Goal: Task Accomplishment & Management: Complete application form

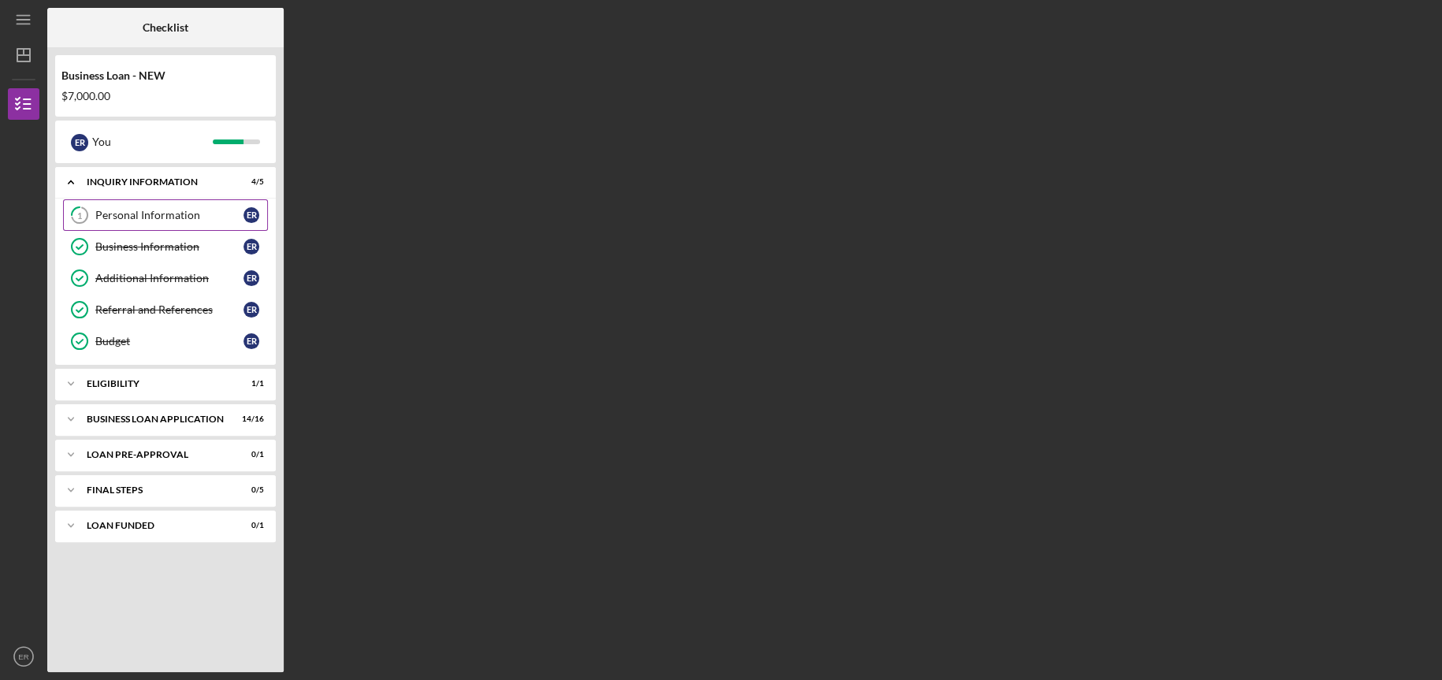
click at [176, 220] on div "Personal Information" at bounding box center [169, 215] width 148 height 13
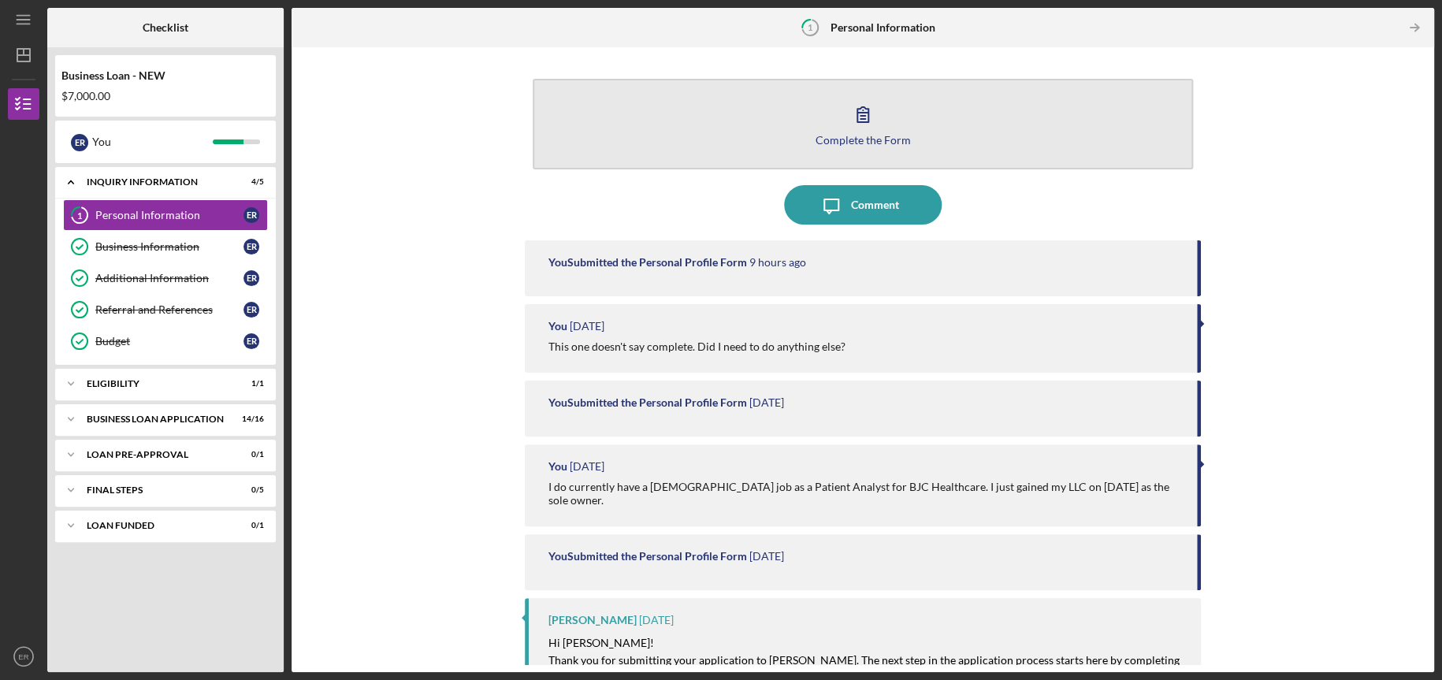
click at [835, 121] on button "Complete the Form Form" at bounding box center [863, 124] width 660 height 91
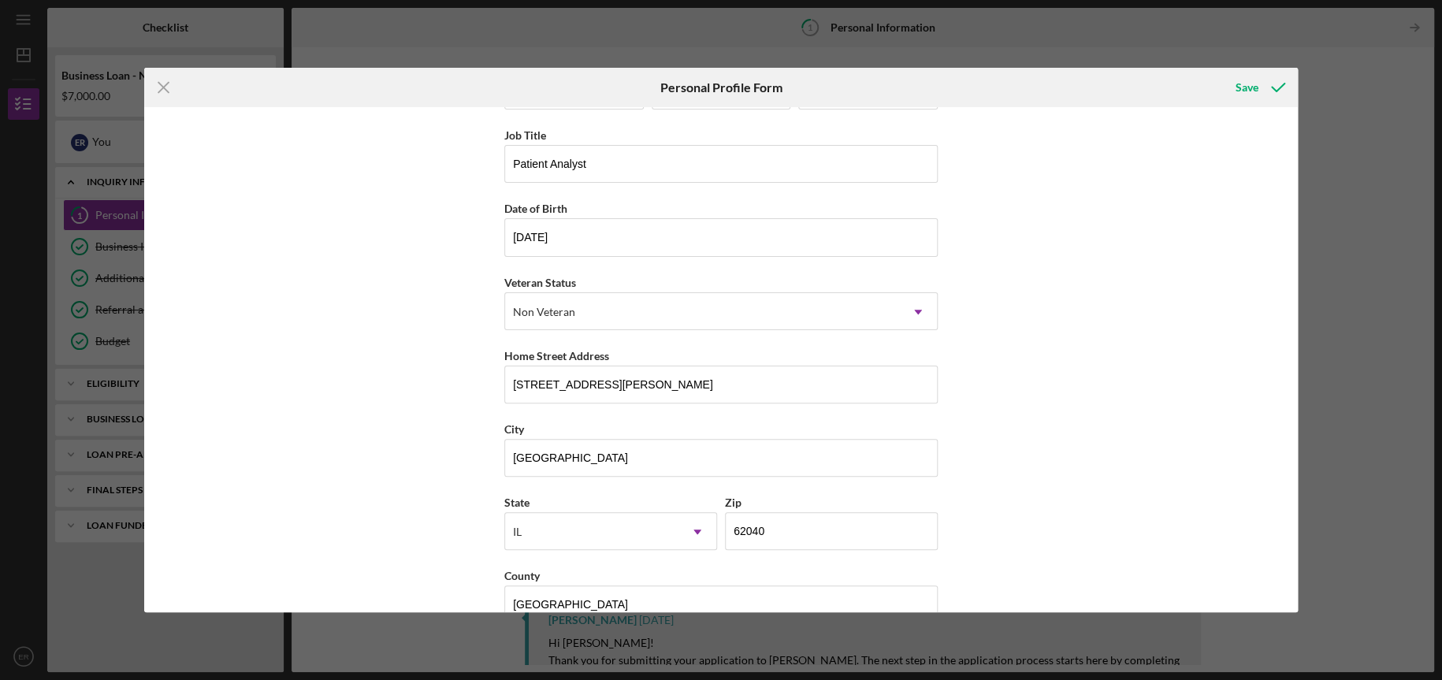
scroll to position [97, 0]
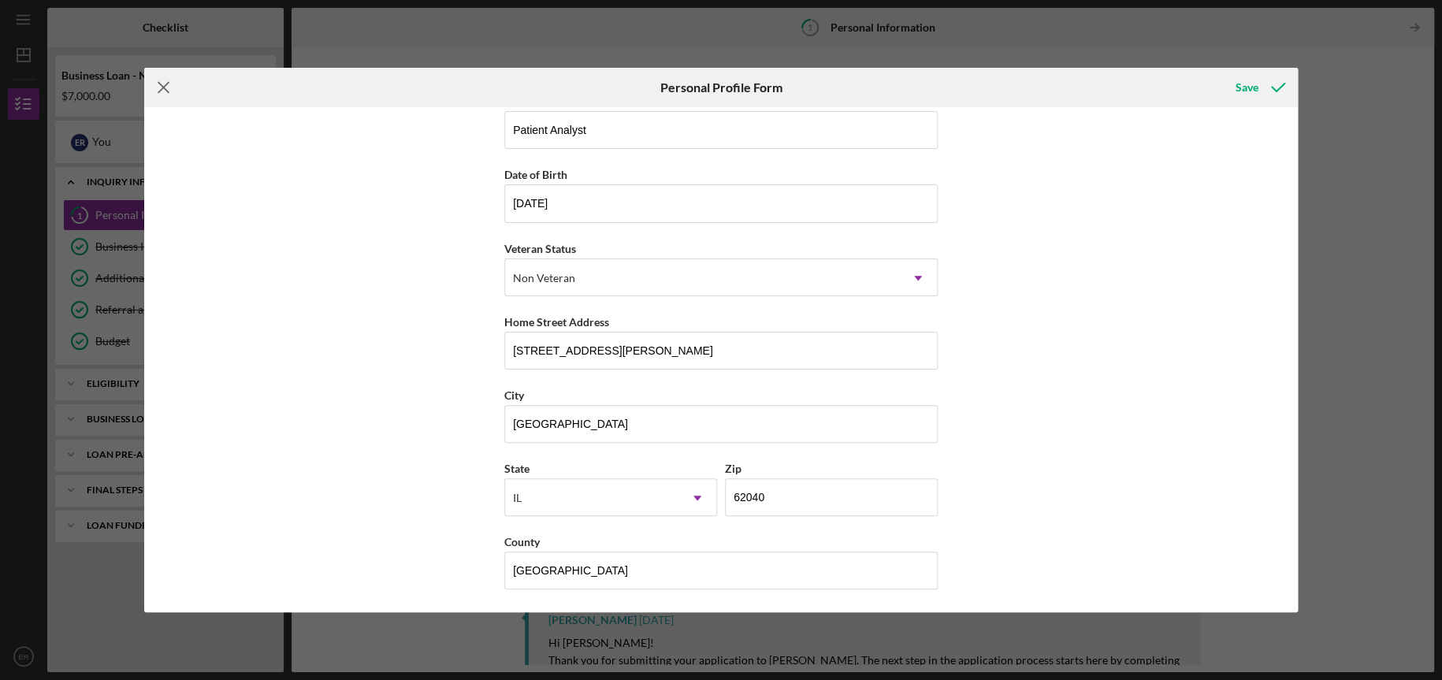
click at [173, 95] on icon "Icon/Menu Close" at bounding box center [163, 87] width 39 height 39
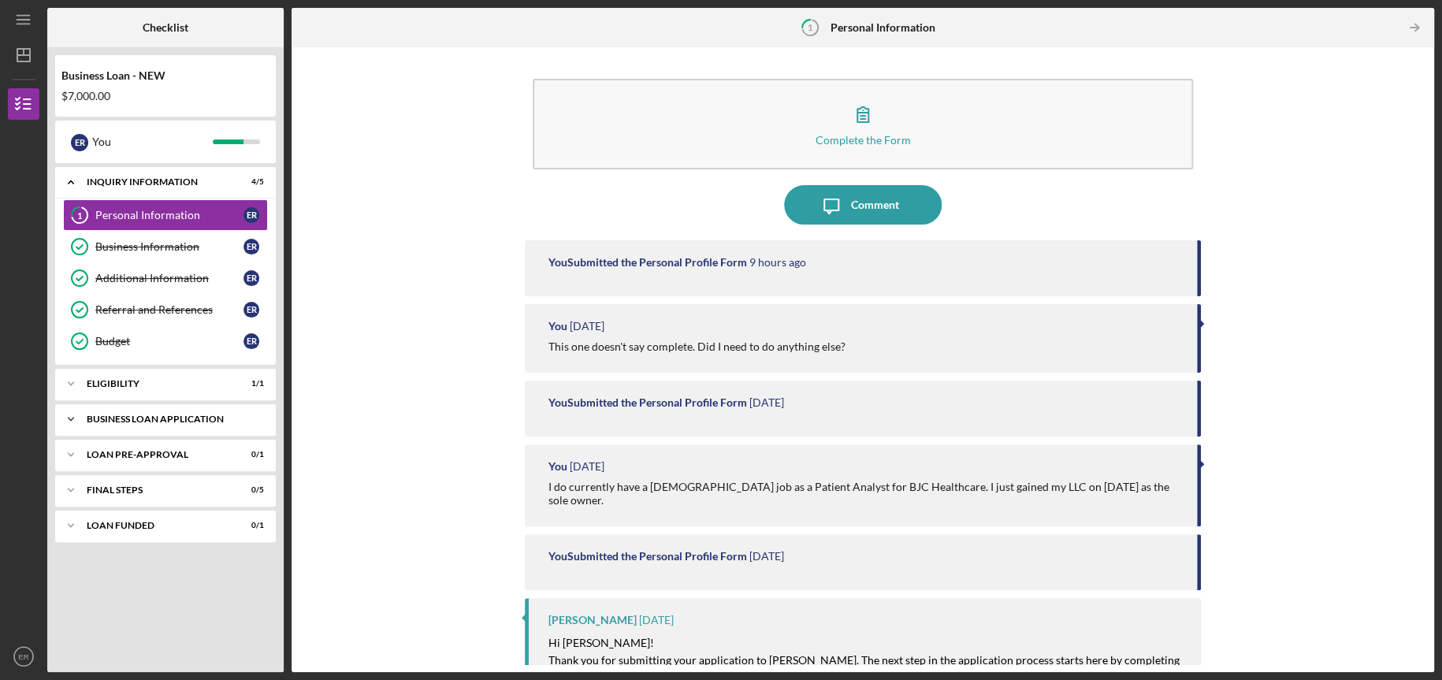
click at [209, 415] on div "BUSINESS LOAN APPLICATION" at bounding box center [171, 419] width 169 height 9
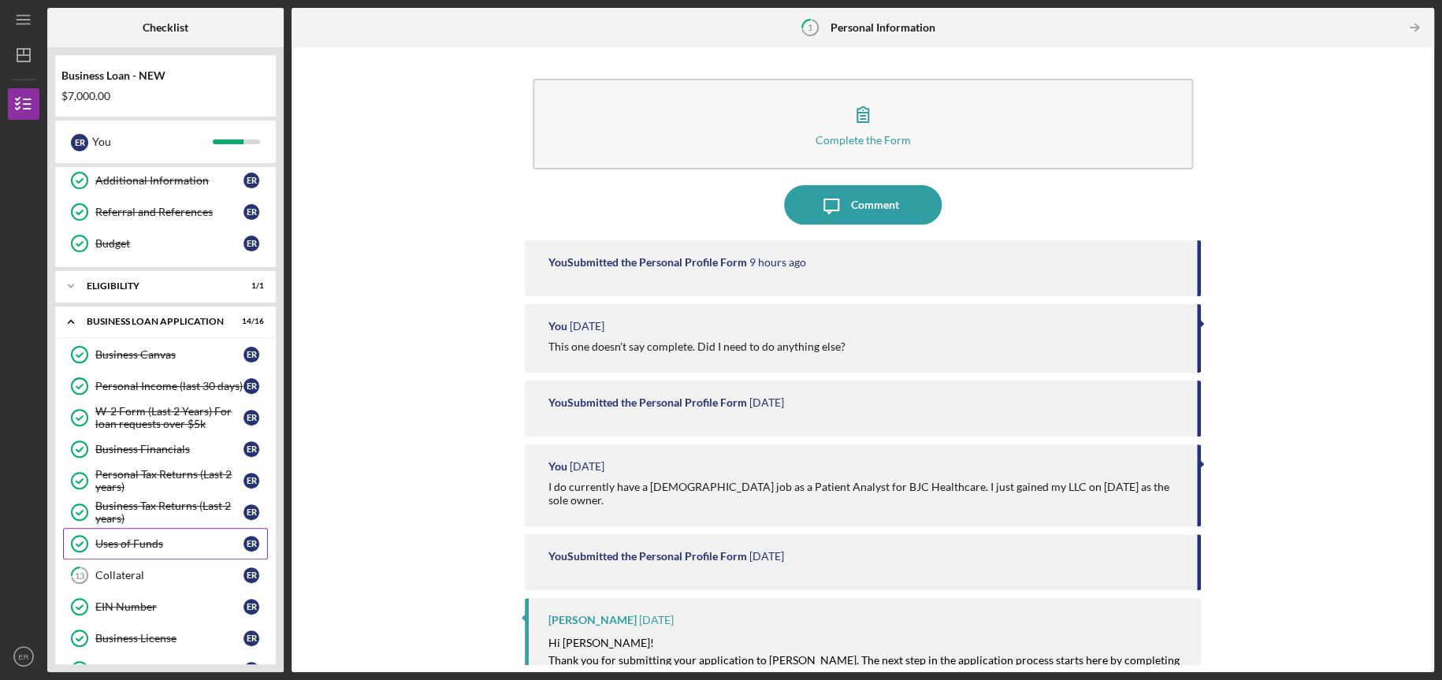
scroll to position [131, 0]
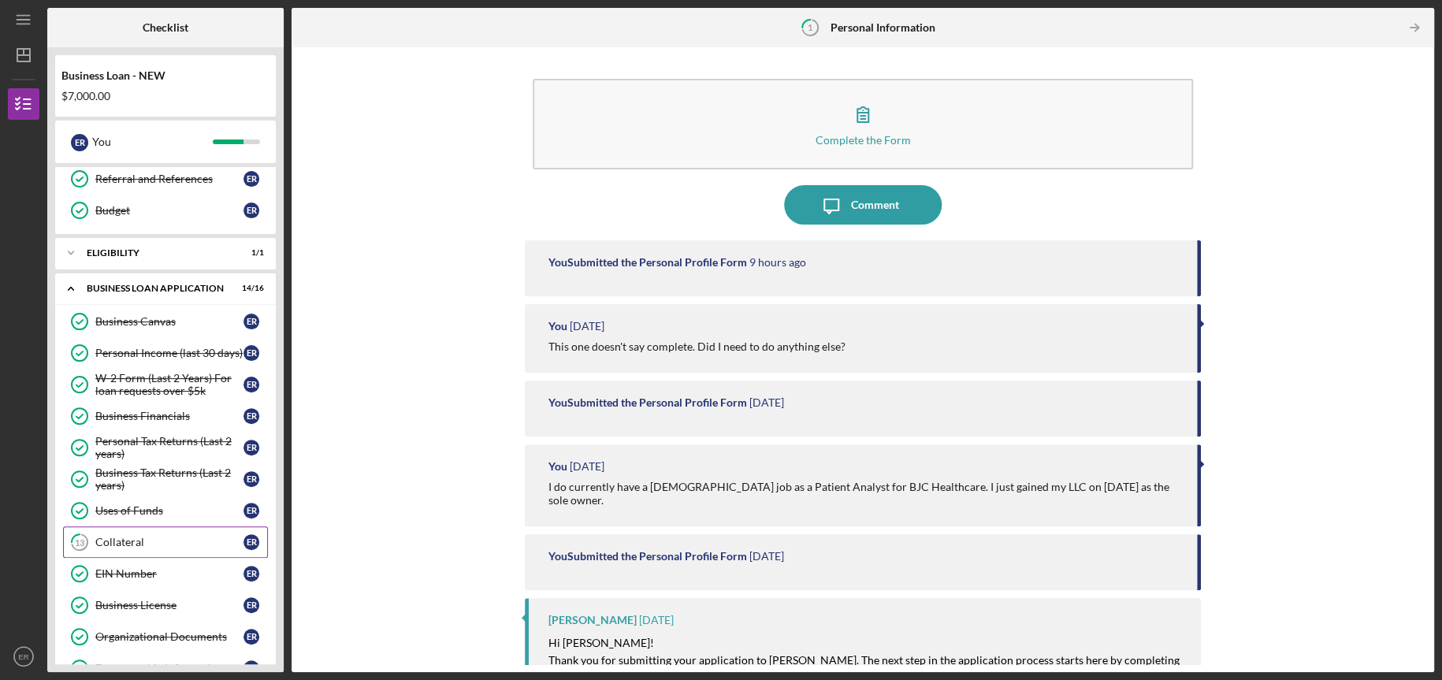
click at [192, 545] on div "Collateral" at bounding box center [169, 542] width 148 height 13
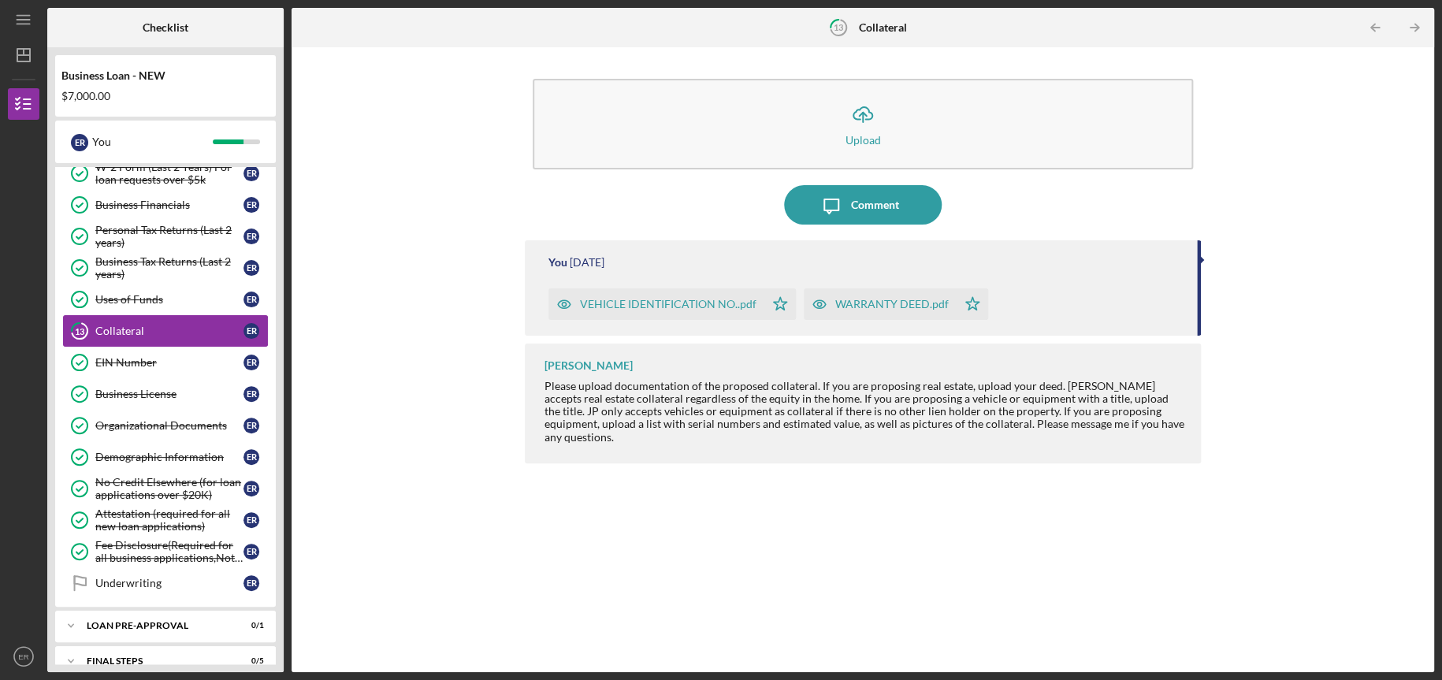
scroll to position [394, 0]
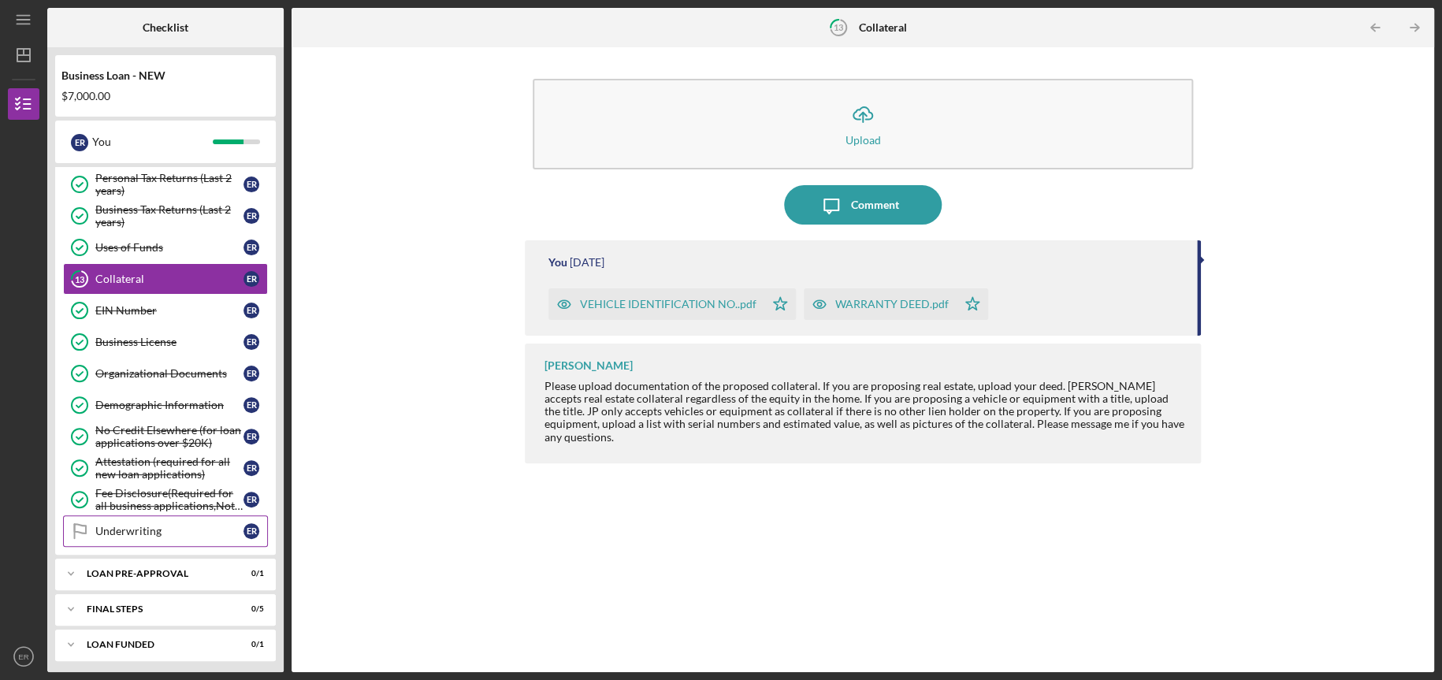
click at [193, 541] on link "Underwriting Underwriting E R" at bounding box center [165, 531] width 205 height 32
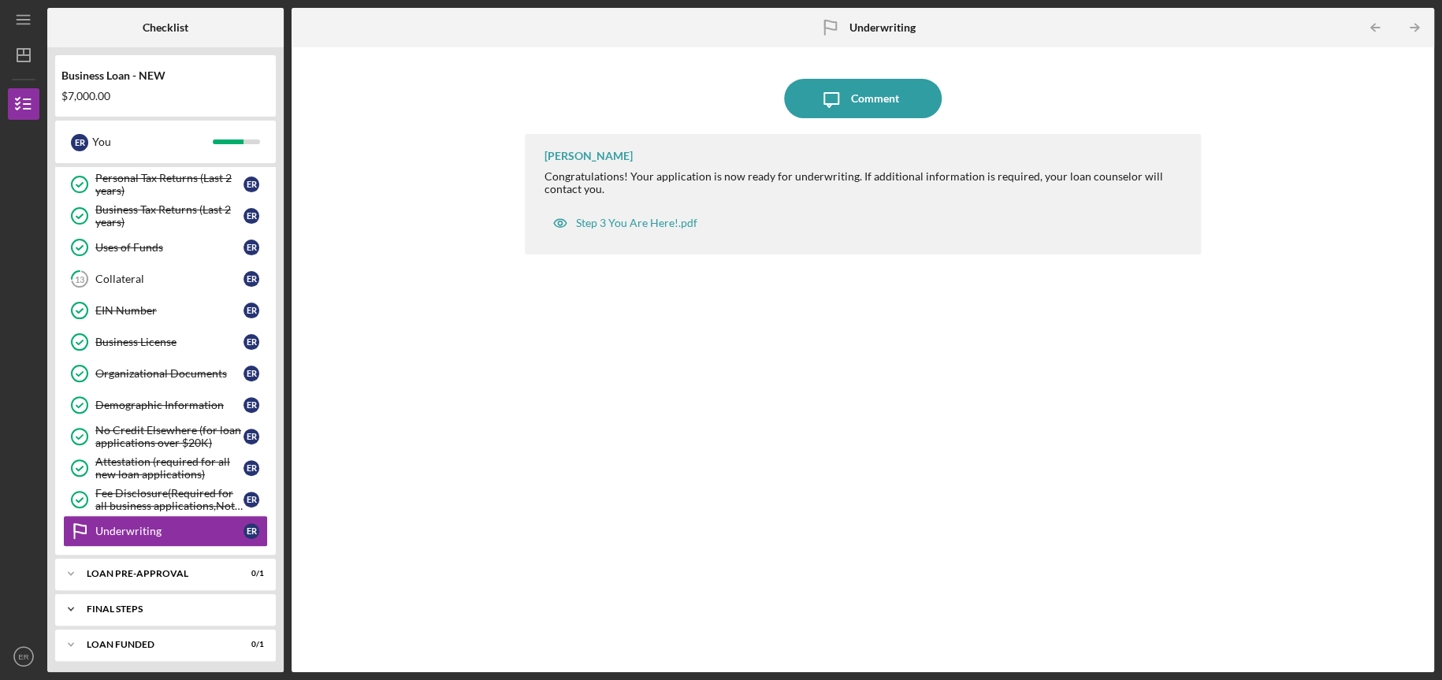
scroll to position [396, 0]
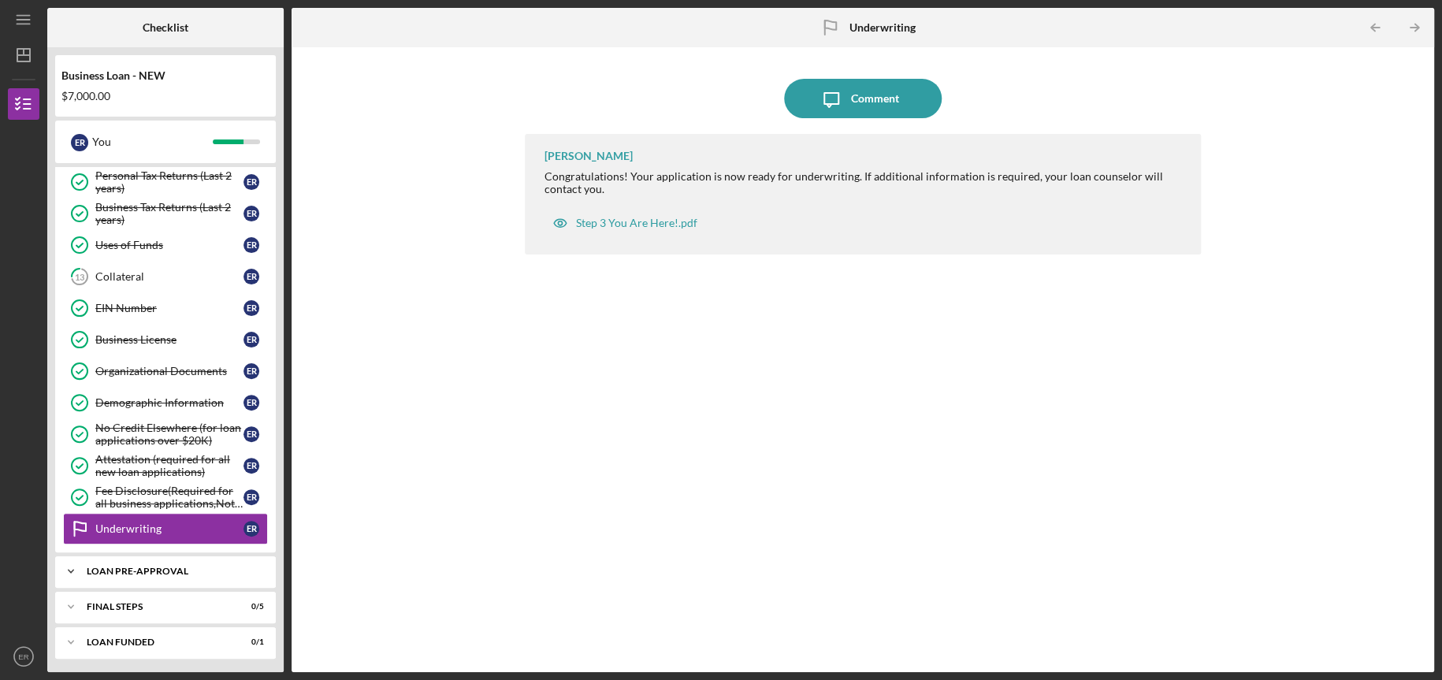
click at [147, 571] on div "LOAN PRE-APPROVAL" at bounding box center [171, 571] width 169 height 9
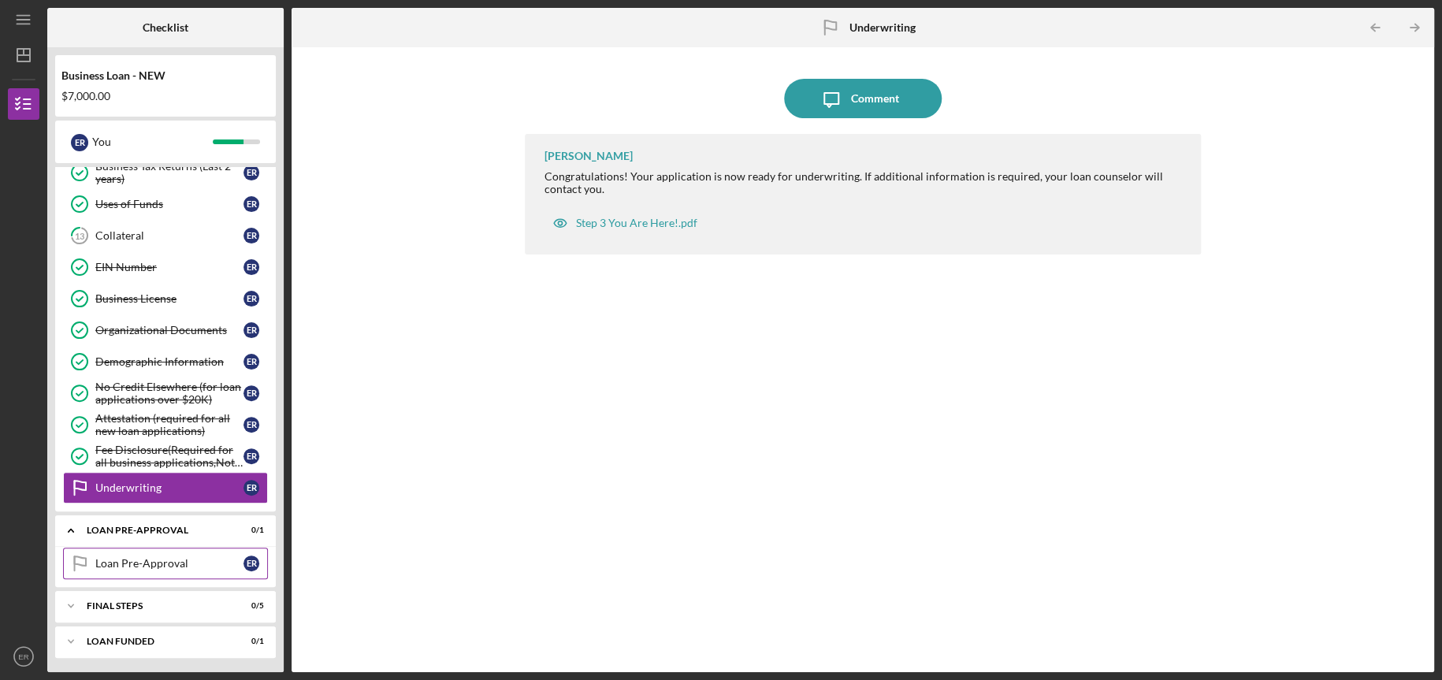
click at [142, 567] on div "Loan Pre-Approval" at bounding box center [169, 563] width 148 height 13
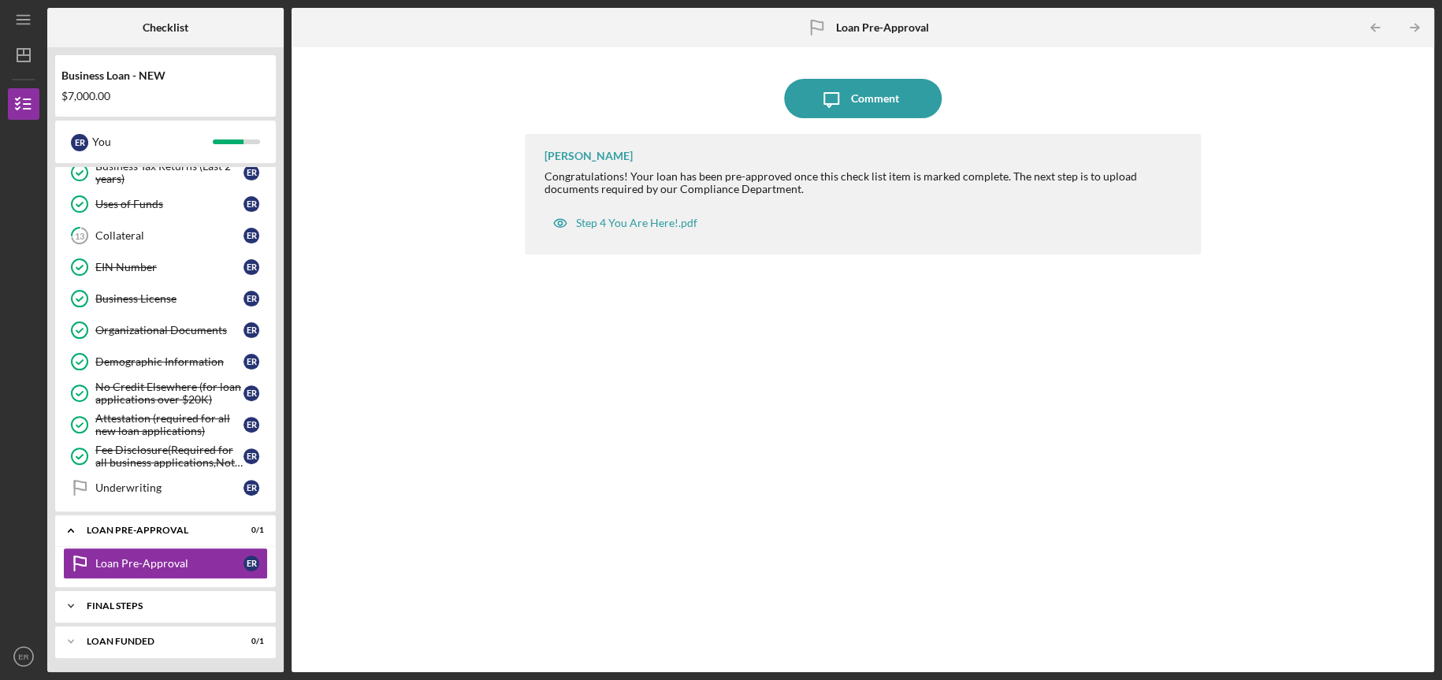
click at [111, 601] on div "FINAL STEPS" at bounding box center [171, 605] width 169 height 9
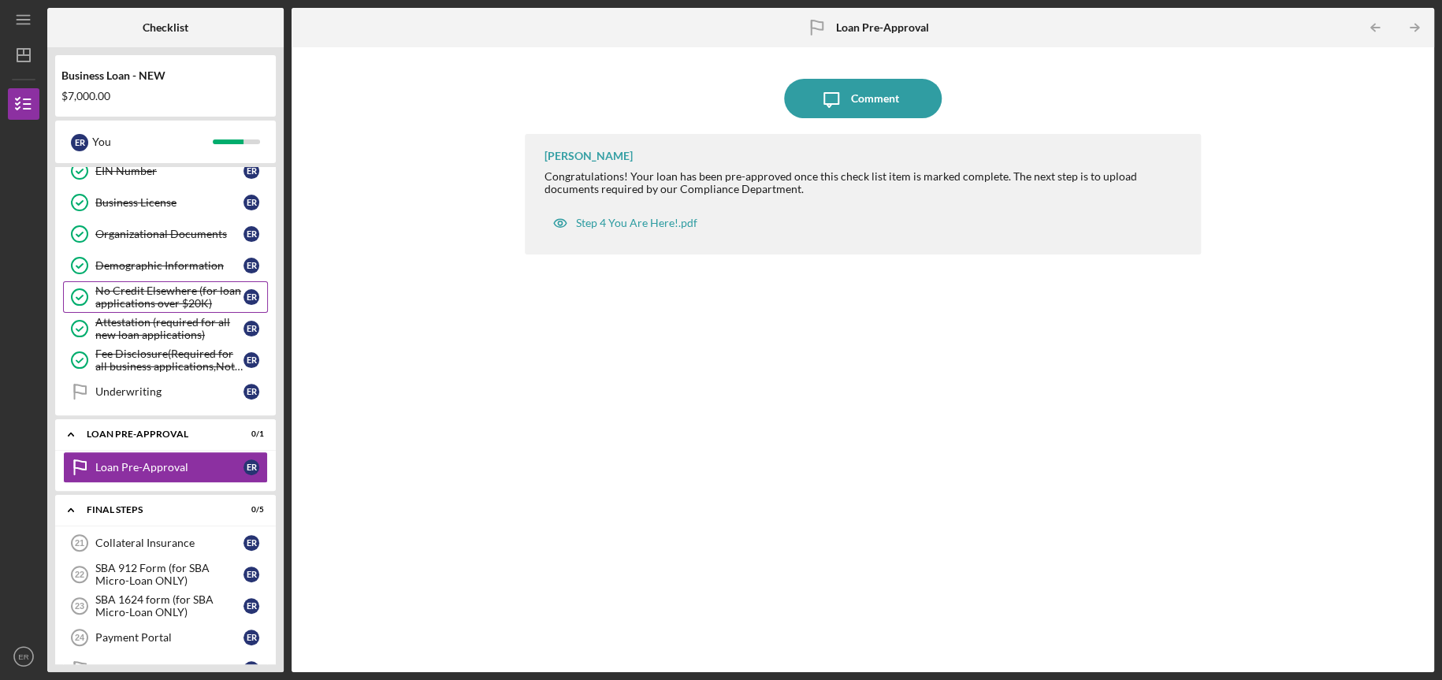
scroll to position [568, 0]
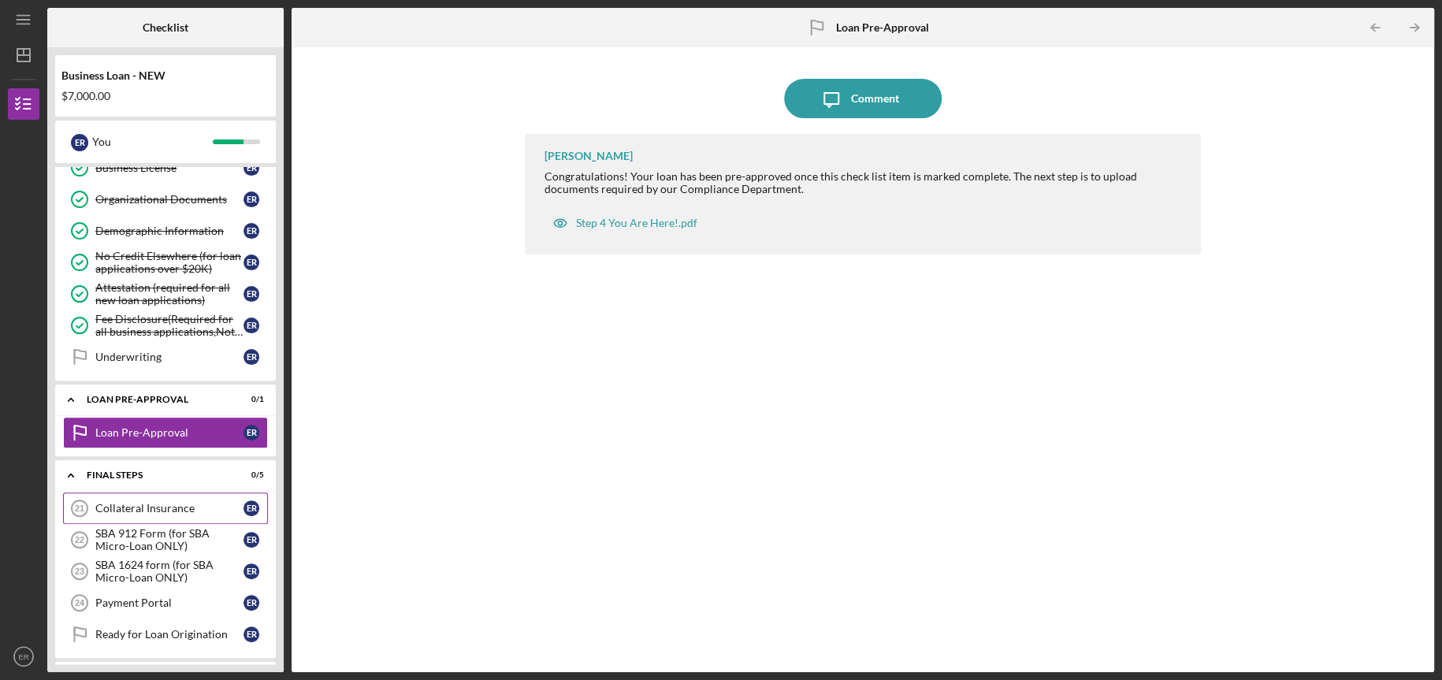
click at [171, 514] on link "Collateral Insurance 21 Collateral Insurance E R" at bounding box center [165, 509] width 205 height 32
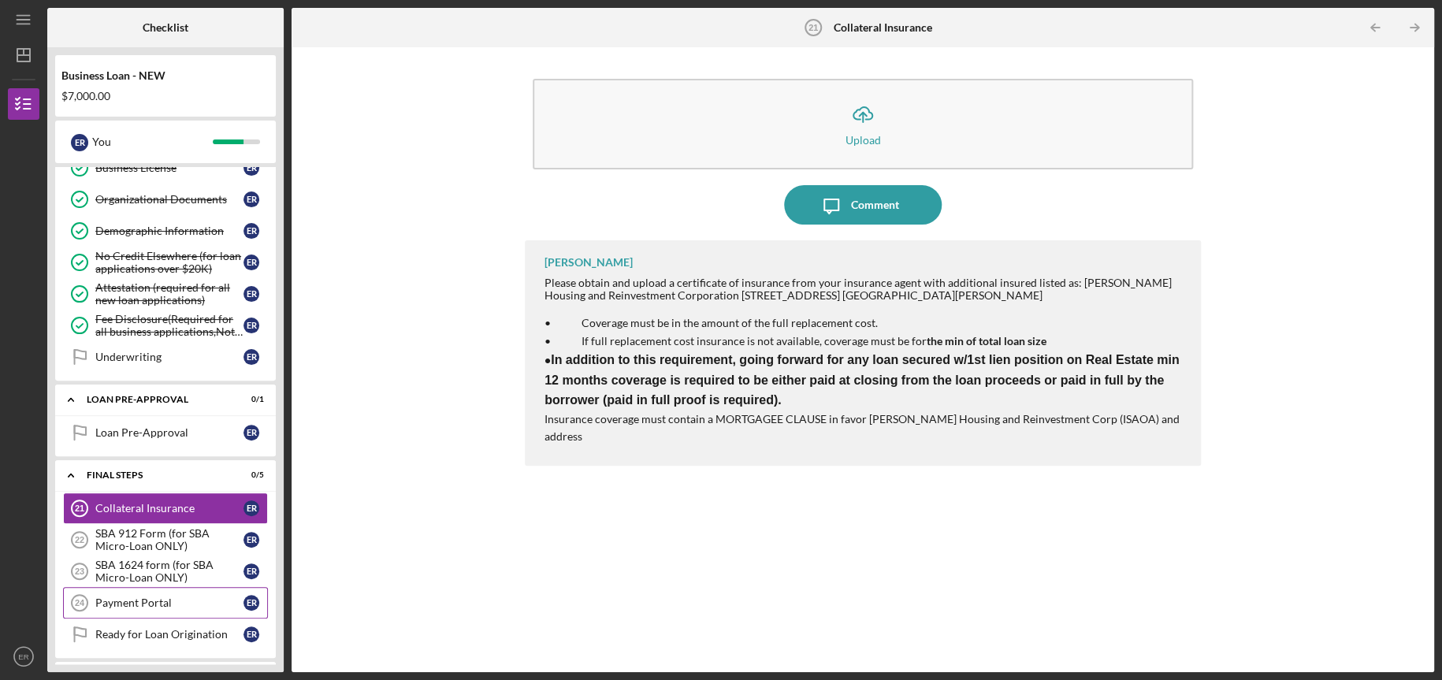
click at [205, 601] on div "Payment Portal" at bounding box center [169, 603] width 148 height 13
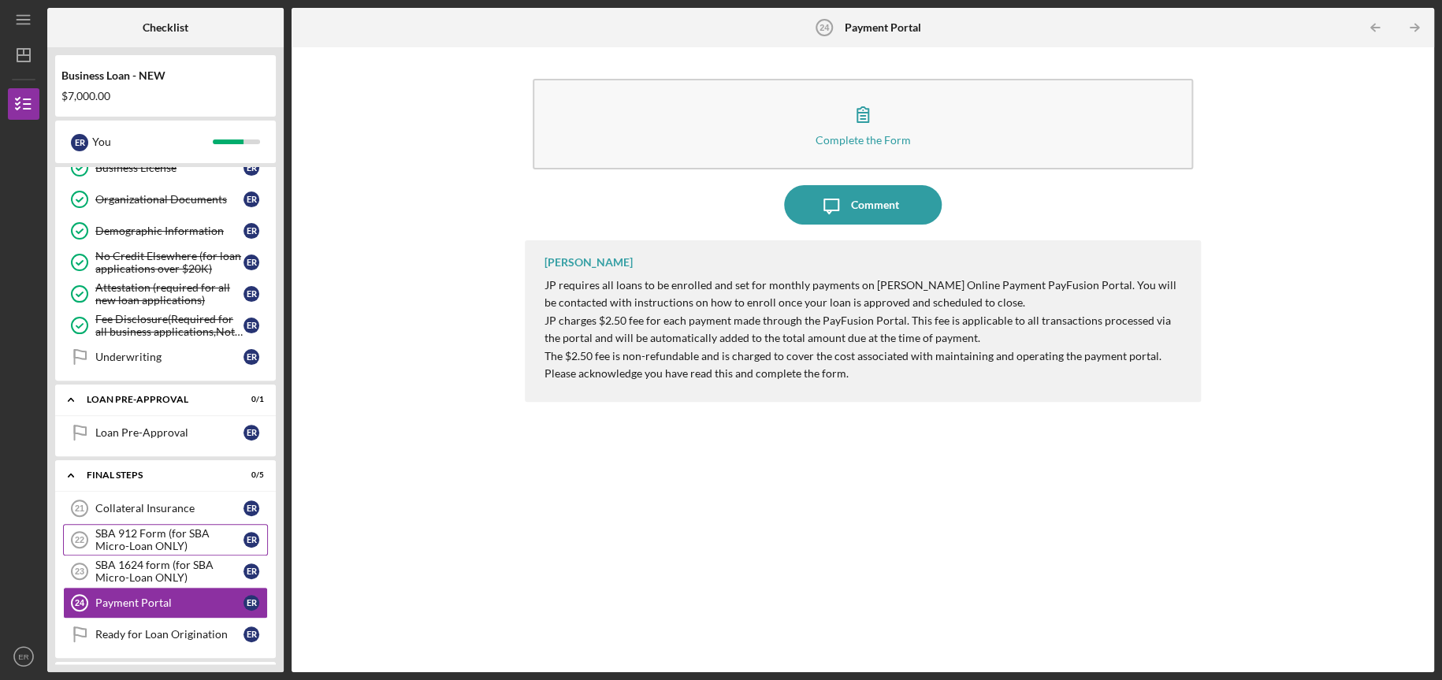
click at [161, 534] on div "SBA 912 Form (for SBA Micro-Loan ONLY)" at bounding box center [169, 539] width 148 height 25
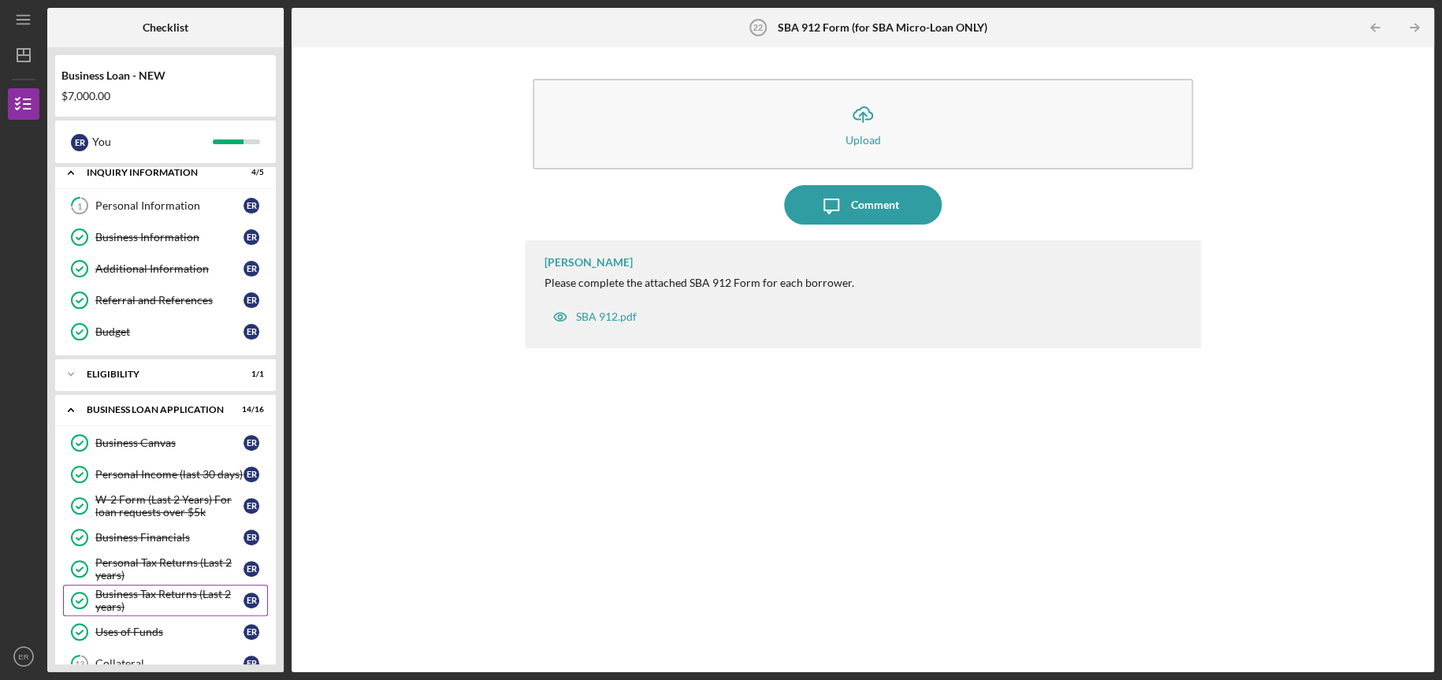
scroll to position [131, 0]
